Goal: Task Accomplishment & Management: Use online tool/utility

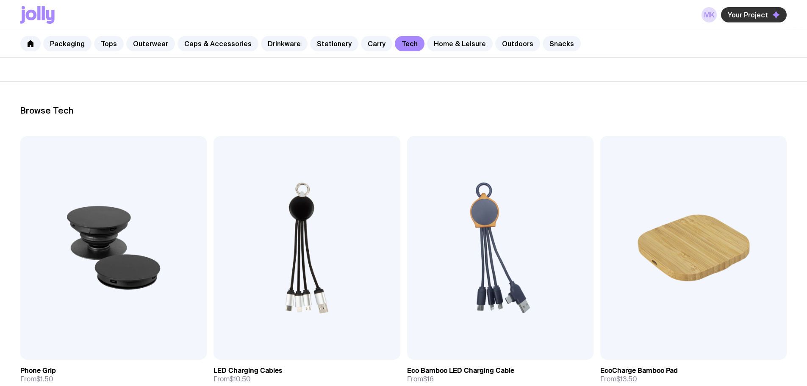
click at [757, 17] on span "Your Project" at bounding box center [748, 15] width 40 height 8
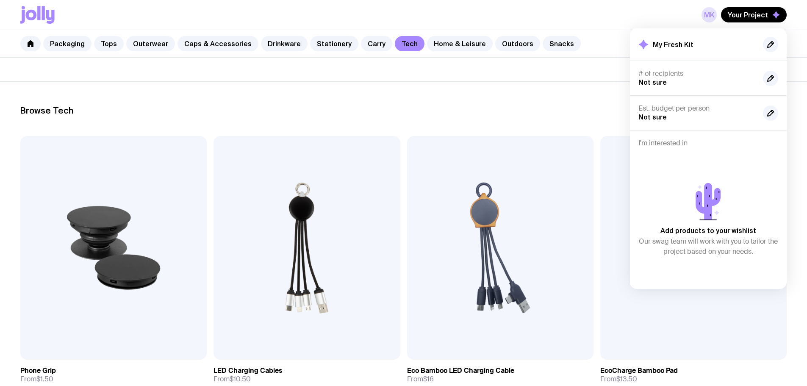
click at [707, 11] on link "MK" at bounding box center [708, 14] width 15 height 15
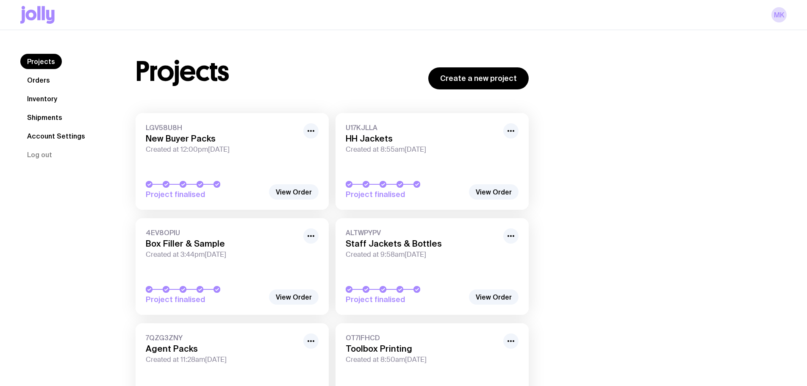
click at [60, 98] on link "Inventory" at bounding box center [42, 98] width 44 height 15
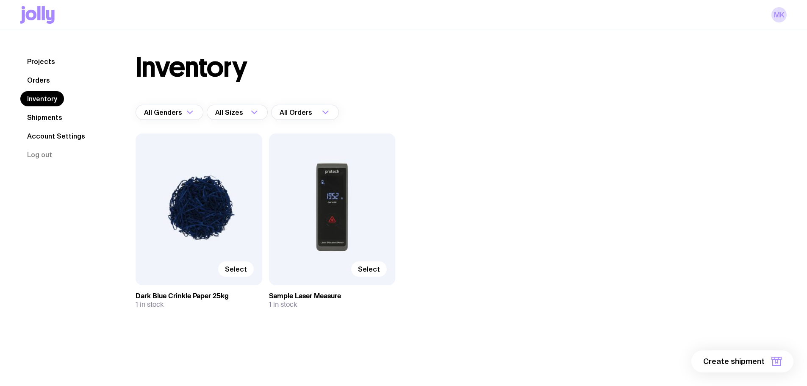
click at [44, 80] on link "Orders" at bounding box center [38, 79] width 36 height 15
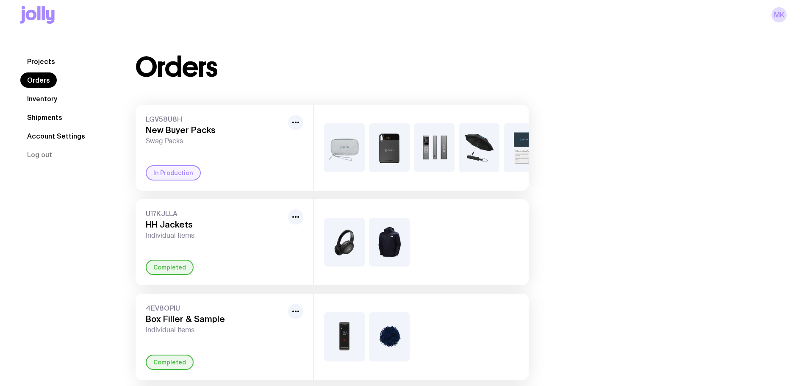
click at [207, 138] on span "Swag Packs" at bounding box center [215, 141] width 139 height 8
click at [54, 95] on link "Inventory" at bounding box center [42, 98] width 44 height 15
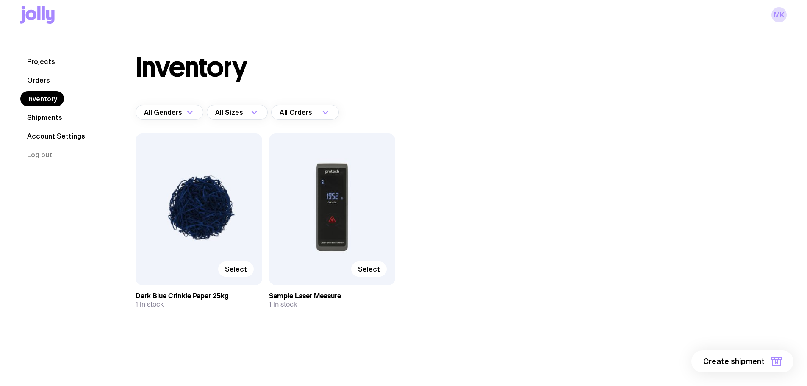
click at [39, 62] on link "Projects" at bounding box center [41, 61] width 42 height 15
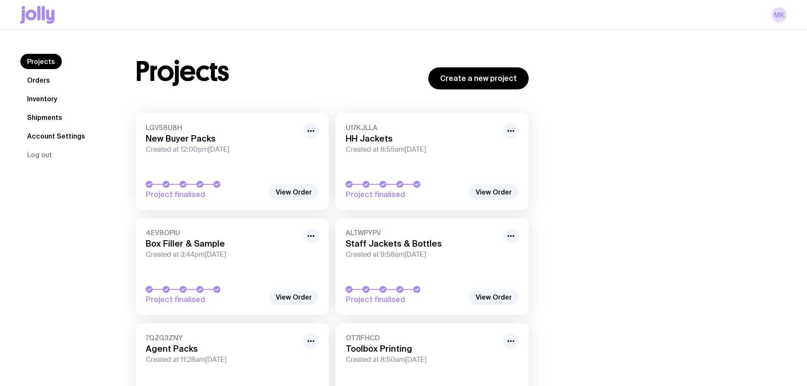
click at [39, 100] on link "Inventory" at bounding box center [42, 98] width 44 height 15
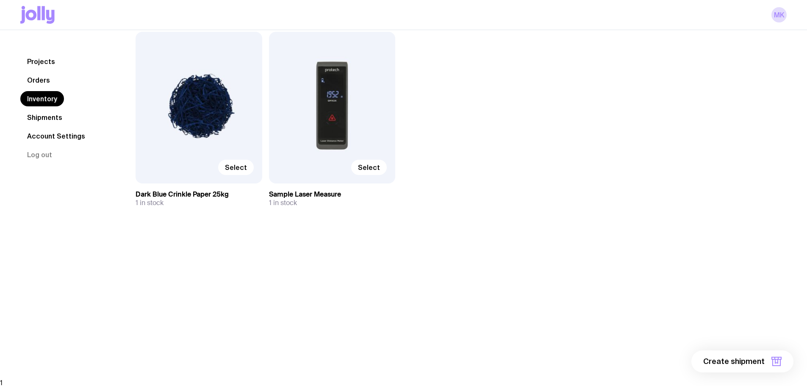
scroll to position [104, 0]
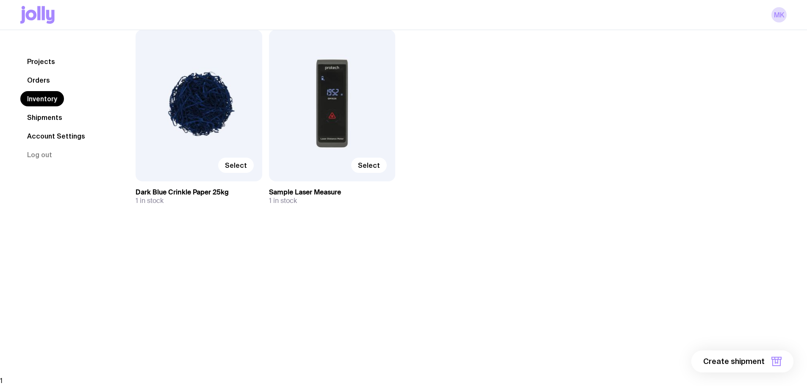
click at [753, 357] on span "Create shipment" at bounding box center [733, 361] width 61 height 10
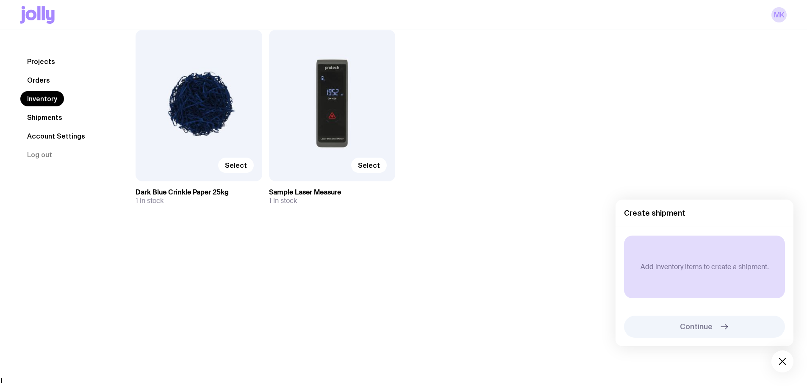
click at [172, 89] on div "Select" at bounding box center [199, 106] width 127 height 152
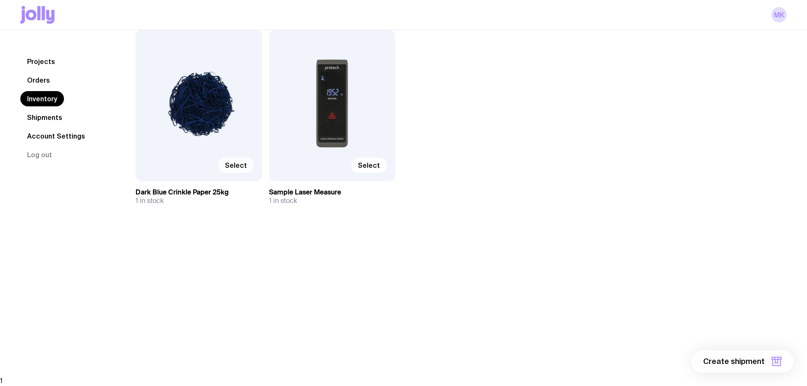
click at [229, 163] on span "Select" at bounding box center [236, 165] width 22 height 8
click at [0, 0] on input "Select" at bounding box center [0, 0] width 0 height 0
click at [756, 364] on span "1 item" at bounding box center [753, 361] width 21 height 10
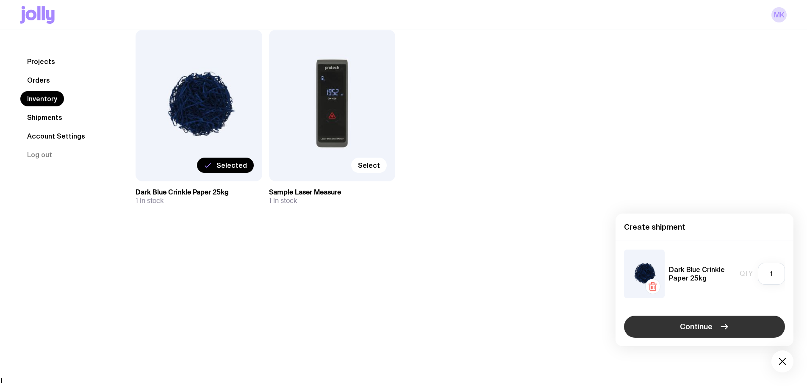
click at [740, 332] on button "Continue" at bounding box center [704, 327] width 161 height 22
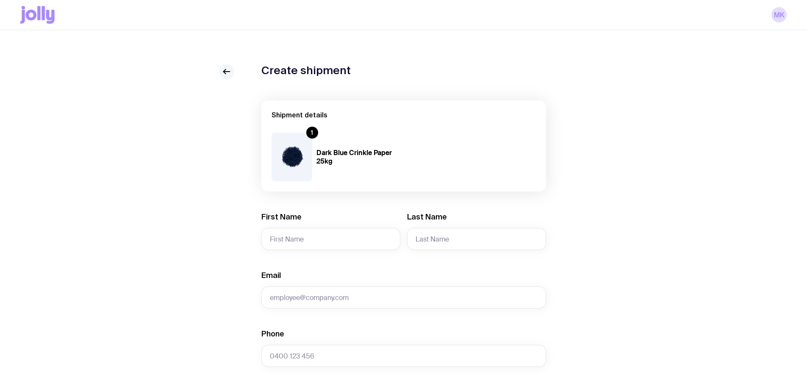
click at [228, 74] on icon at bounding box center [226, 71] width 10 height 10
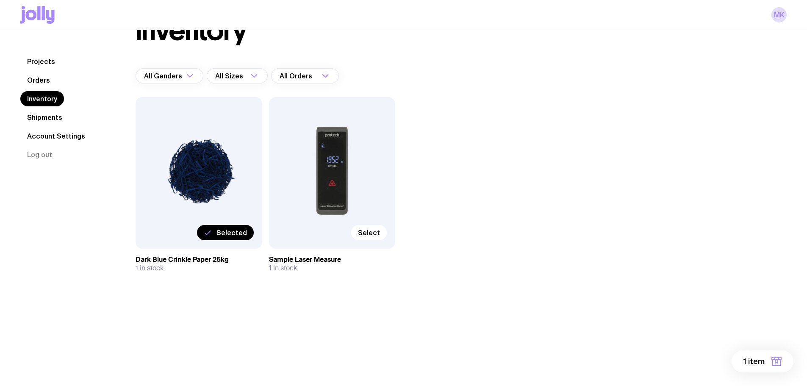
scroll to position [85, 0]
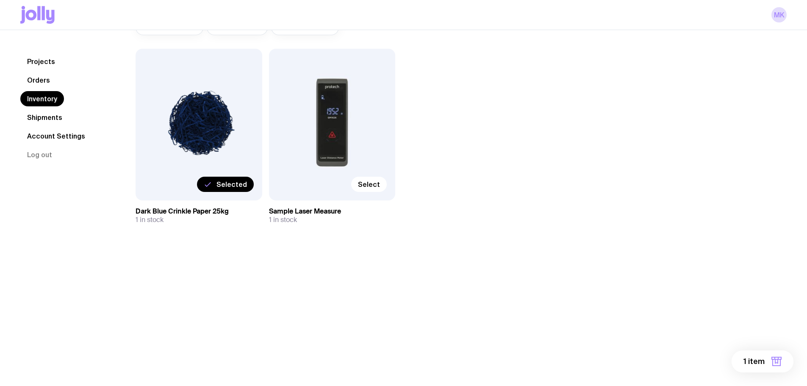
click at [757, 363] on span "1 item" at bounding box center [753, 361] width 21 height 10
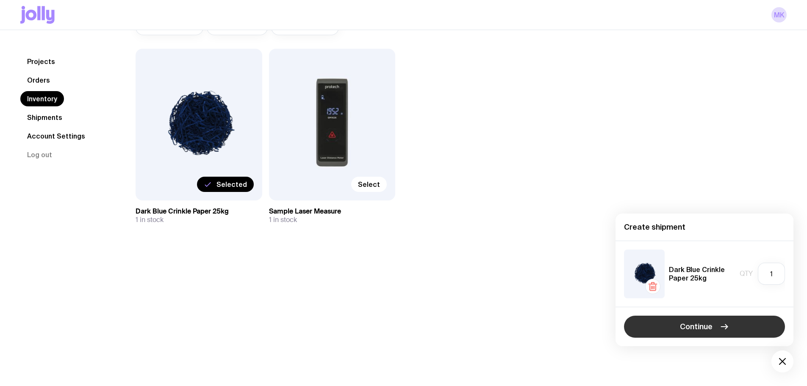
click at [711, 325] on span "Continue" at bounding box center [696, 326] width 33 height 10
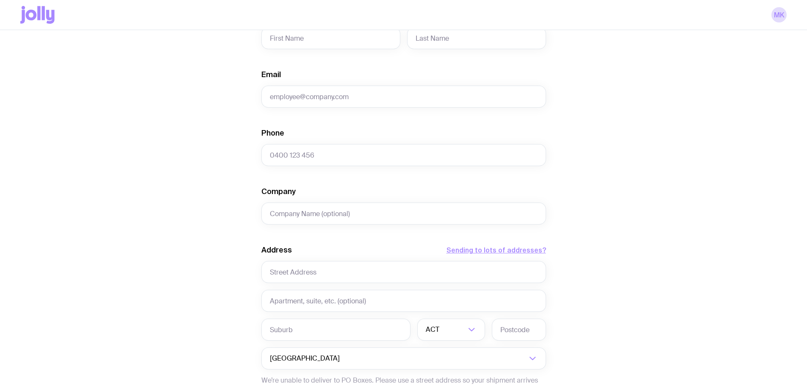
scroll to position [212, 0]
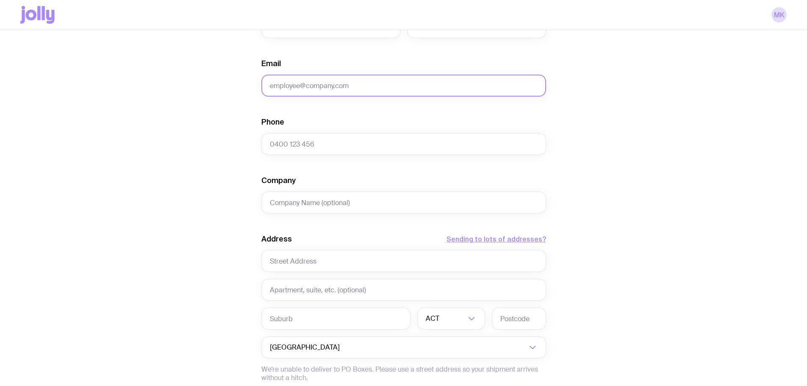
click at [322, 92] on input "Email" at bounding box center [403, 86] width 285 height 22
click at [459, 238] on button "Sending to lots of addresses?" at bounding box center [496, 239] width 100 height 10
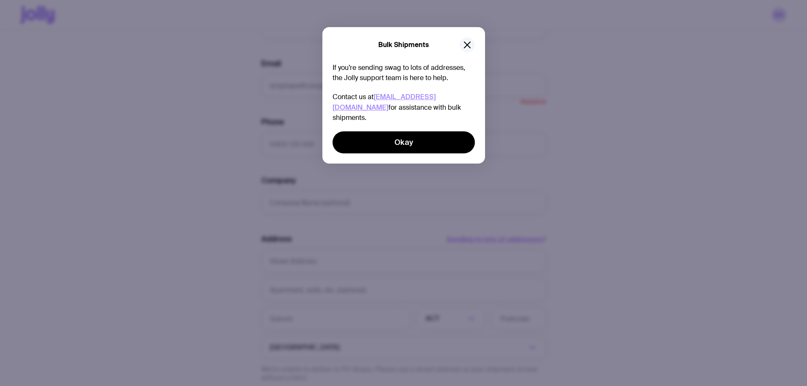
click at [465, 42] on icon "button" at bounding box center [467, 45] width 10 height 10
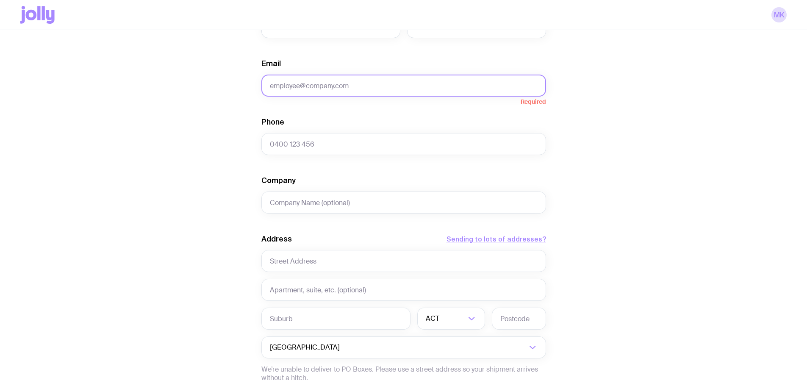
click at [291, 80] on input "Email" at bounding box center [403, 86] width 285 height 22
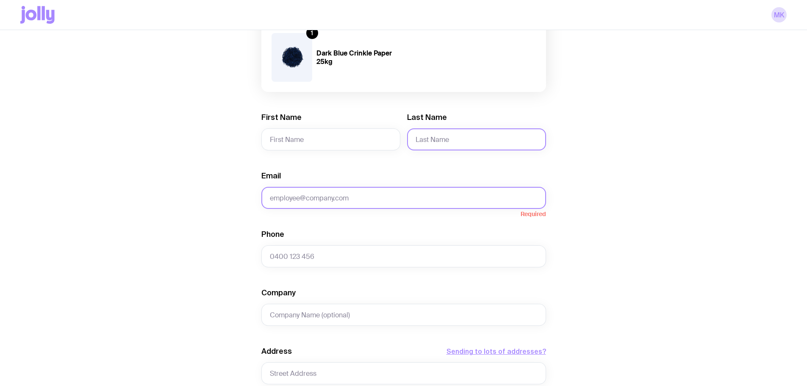
scroll to position [269, 0]
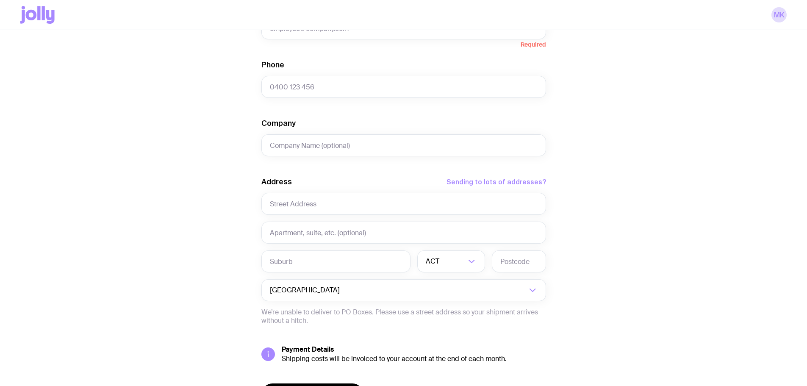
click at [551, 179] on div "Create shipment Shipment details 1 Dark Blue Crinkle Paper 25kg First Name Last…" at bounding box center [403, 117] width 766 height 644
click at [533, 185] on button "Sending to lots of addresses?" at bounding box center [496, 182] width 100 height 10
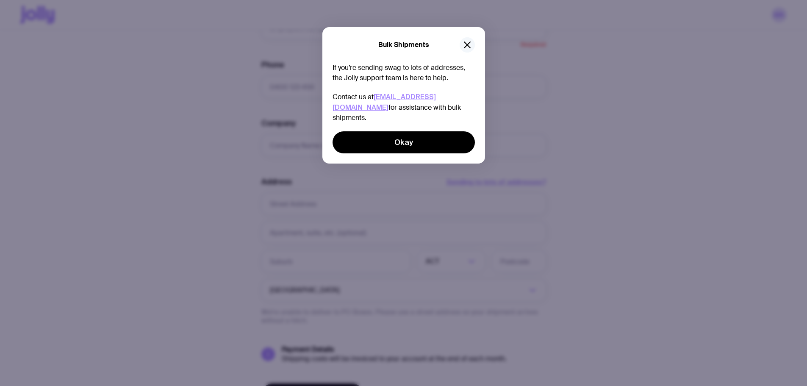
click at [470, 42] on icon "button" at bounding box center [467, 45] width 6 height 6
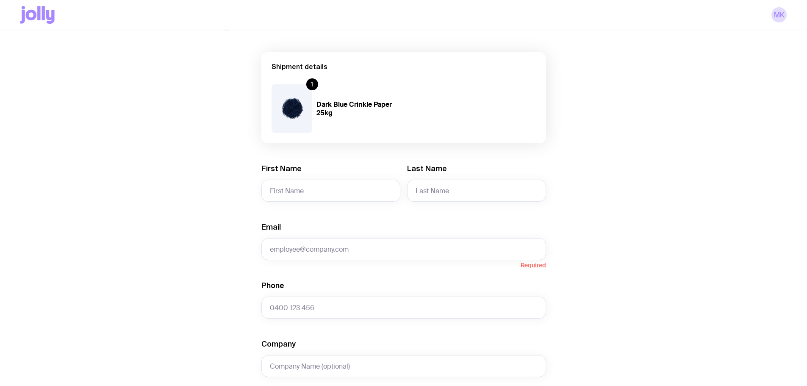
scroll to position [15, 0]
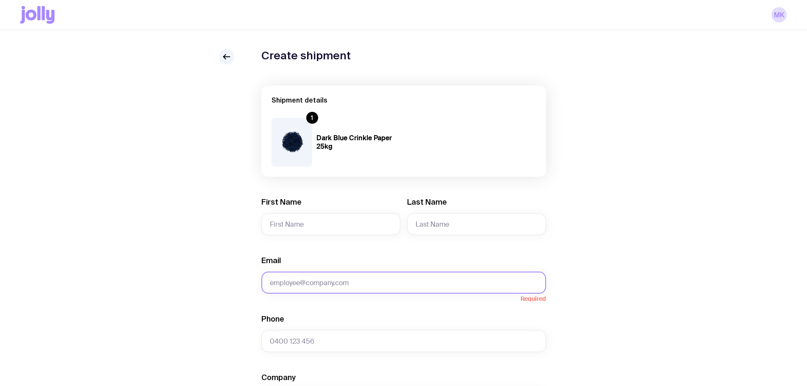
click at [310, 285] on input "Email" at bounding box center [403, 282] width 285 height 22
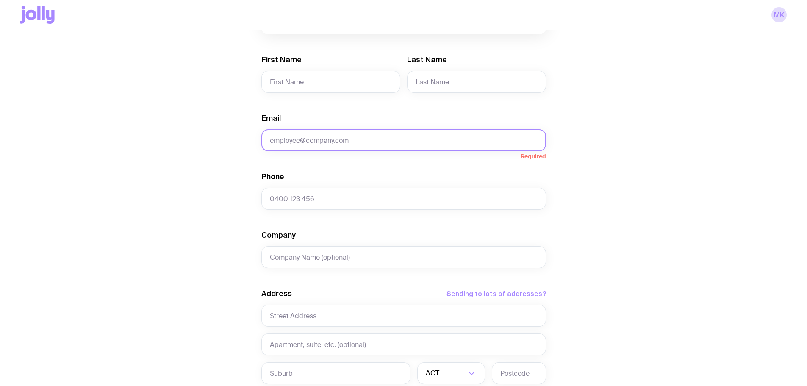
scroll to position [142, 0]
